Goal: Contribute content: Add original content to the website for others to see

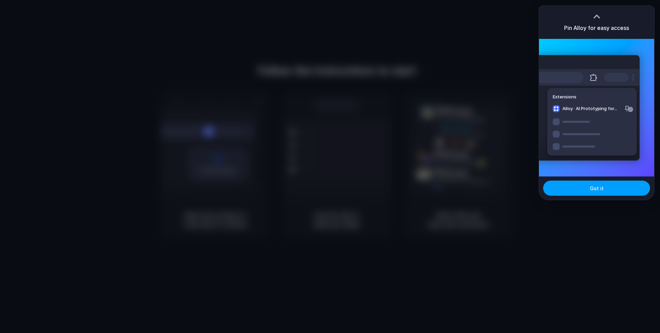
click at [590, 192] on button "Got it" at bounding box center [596, 187] width 107 height 15
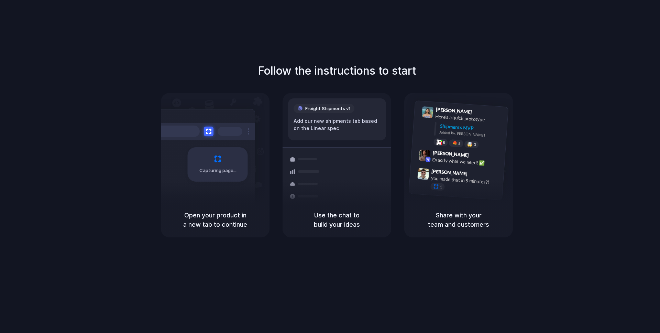
click at [562, 47] on div "Follow the instructions to start Capturing page Open your product in a new tab …" at bounding box center [337, 173] width 674 height 346
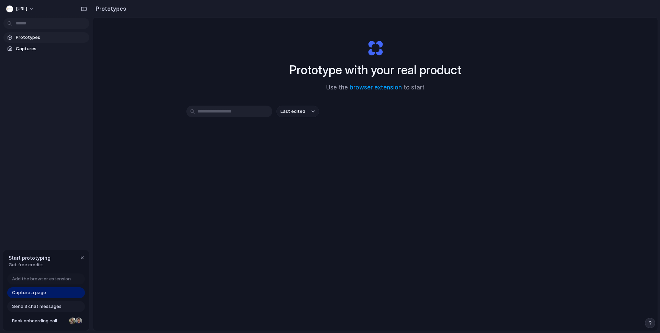
click at [62, 292] on link "Capture a page" at bounding box center [46, 292] width 78 height 11
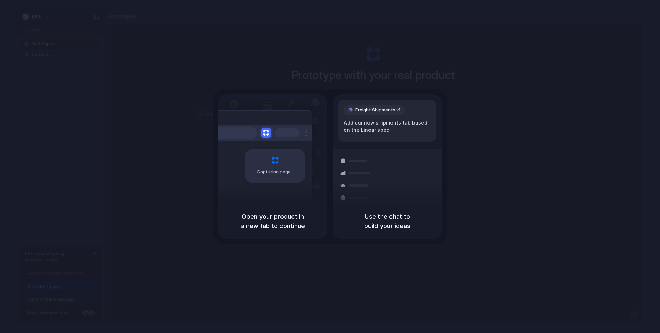
click at [280, 168] on div "Capturing page" at bounding box center [275, 165] width 60 height 34
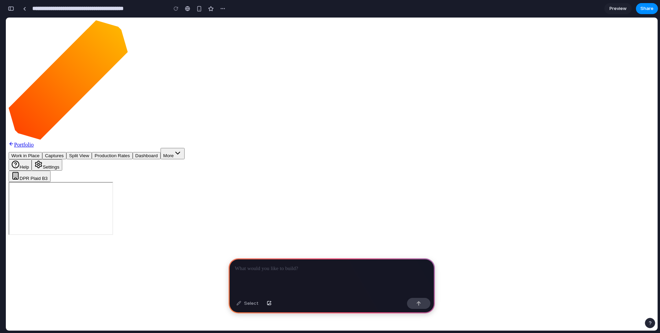
click at [321, 266] on p at bounding box center [332, 268] width 194 height 8
click at [174, 153] on span "More" at bounding box center [168, 155] width 10 height 5
click at [182, 149] on icon at bounding box center [178, 153] width 8 height 8
click at [158, 153] on span "Dashboard" at bounding box center [146, 155] width 22 height 5
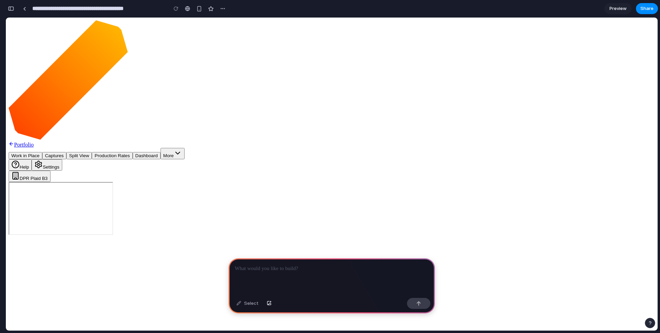
click at [182, 149] on icon at bounding box center [178, 153] width 8 height 8
click at [339, 264] on p at bounding box center [332, 268] width 194 height 8
click at [413, 302] on button "button" at bounding box center [418, 303] width 23 height 11
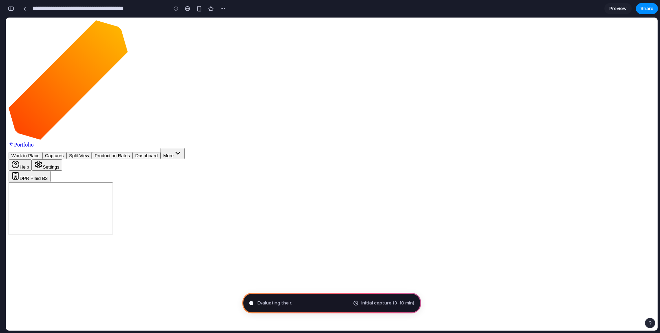
type input "**********"
